Goal: Find specific page/section: Find specific page/section

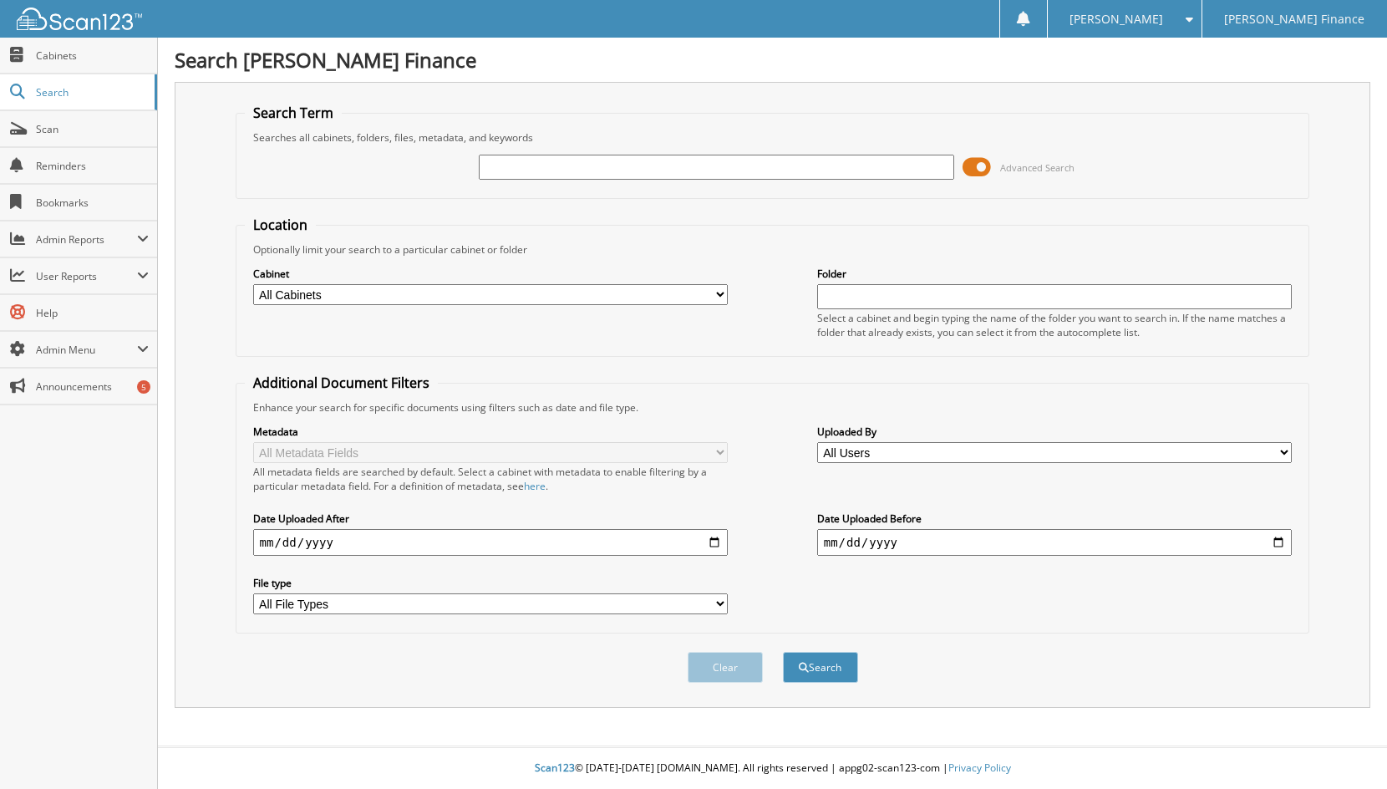
click at [570, 168] on input "text" at bounding box center [717, 167] width 476 height 25
type input "f"
click at [648, 168] on input "FONTANA" at bounding box center [717, 167] width 476 height 25
type input "FONTANA TRUCK SALES"
click at [654, 161] on input "FONTANA TRUCK SALES" at bounding box center [717, 167] width 476 height 25
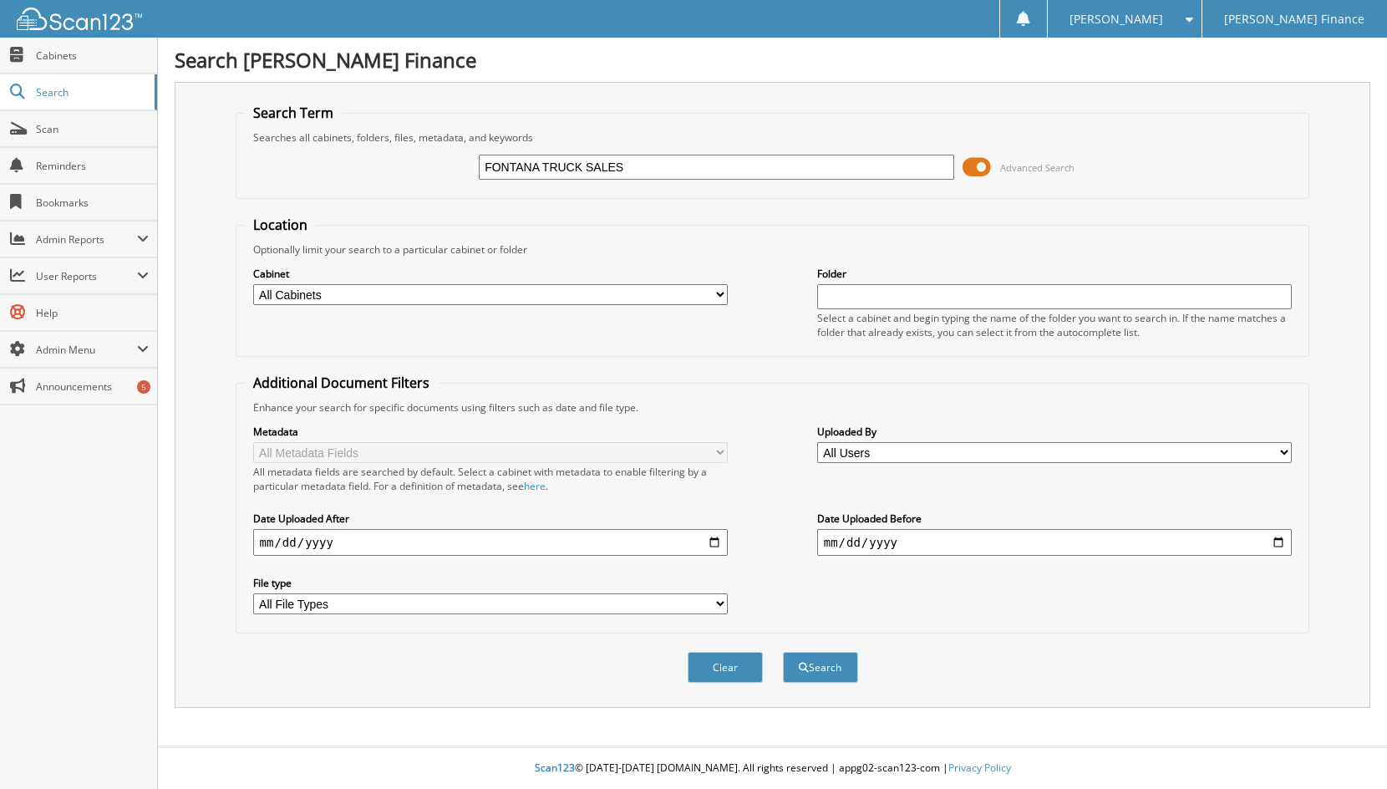
click at [783, 652] on button "Search" at bounding box center [820, 667] width 75 height 31
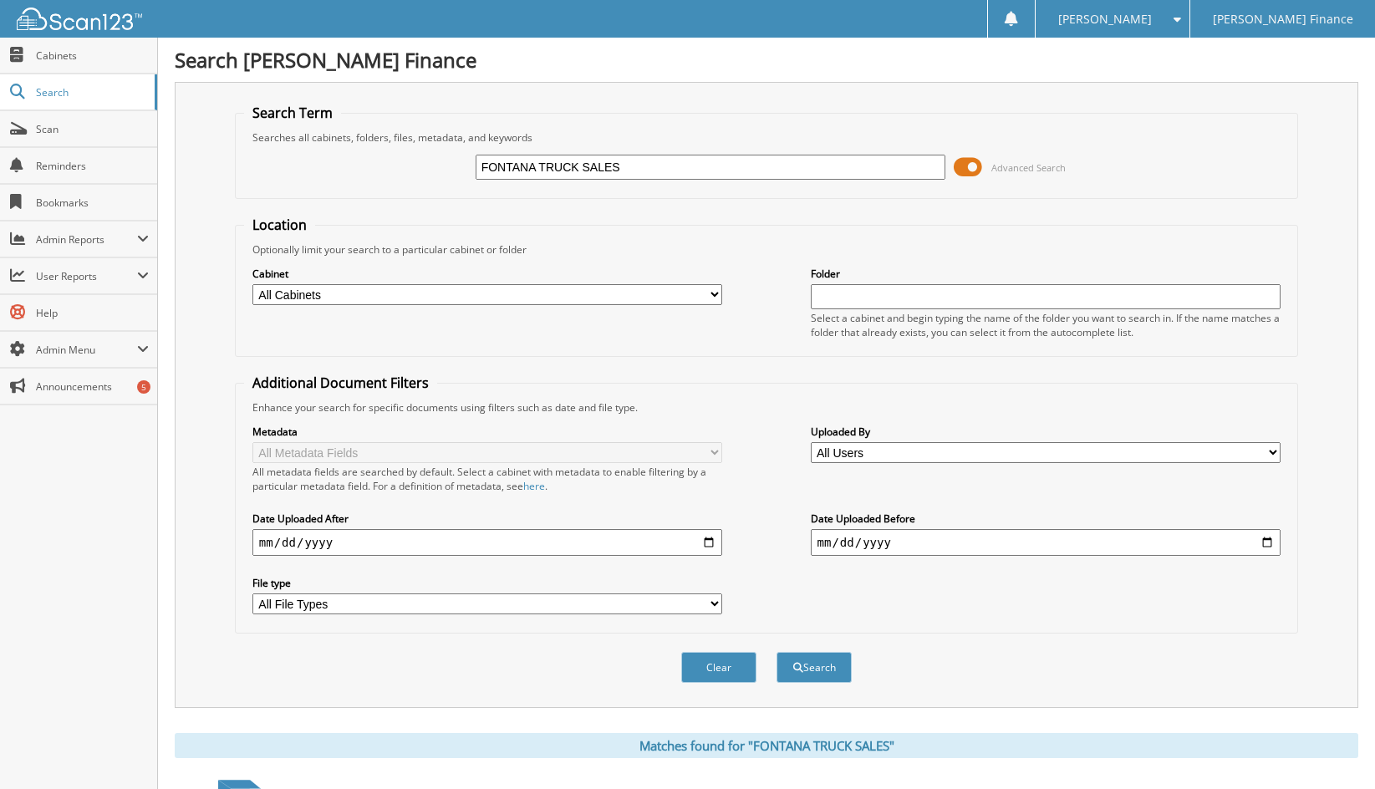
scroll to position [238, 0]
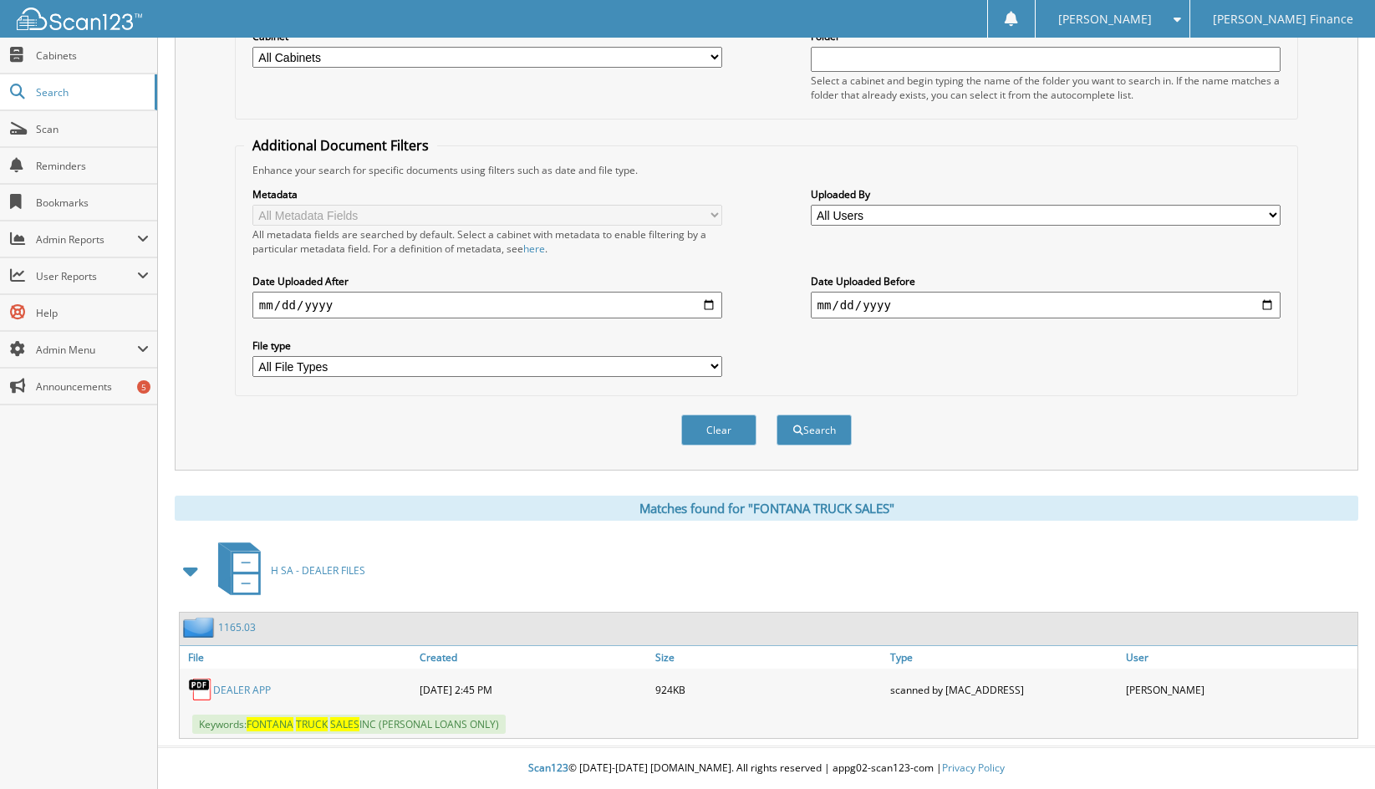
click at [233, 626] on link "1165.03" at bounding box center [237, 627] width 38 height 14
